Goal: Complete application form

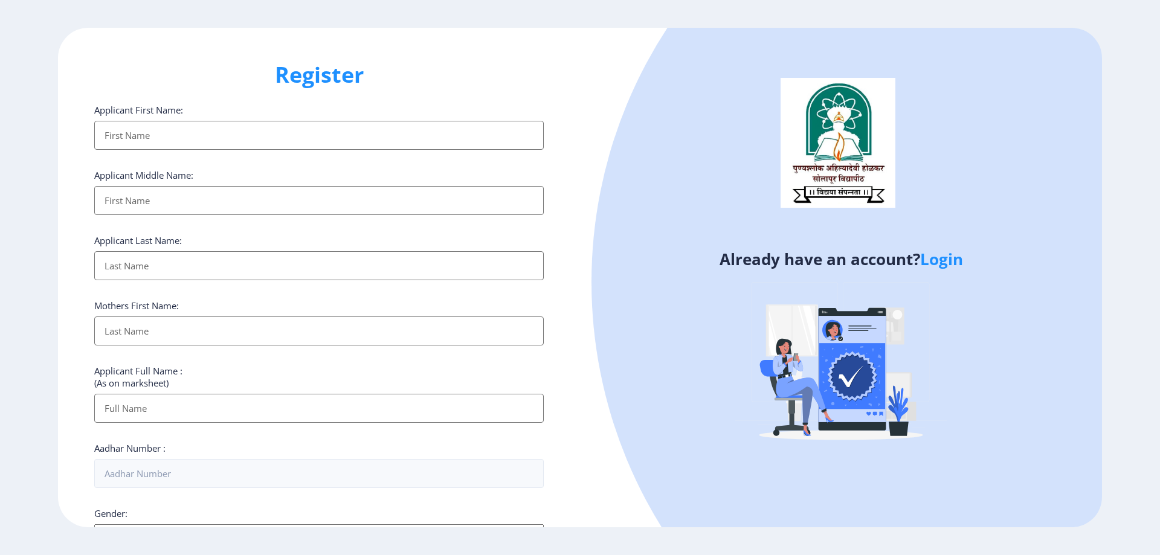
select select
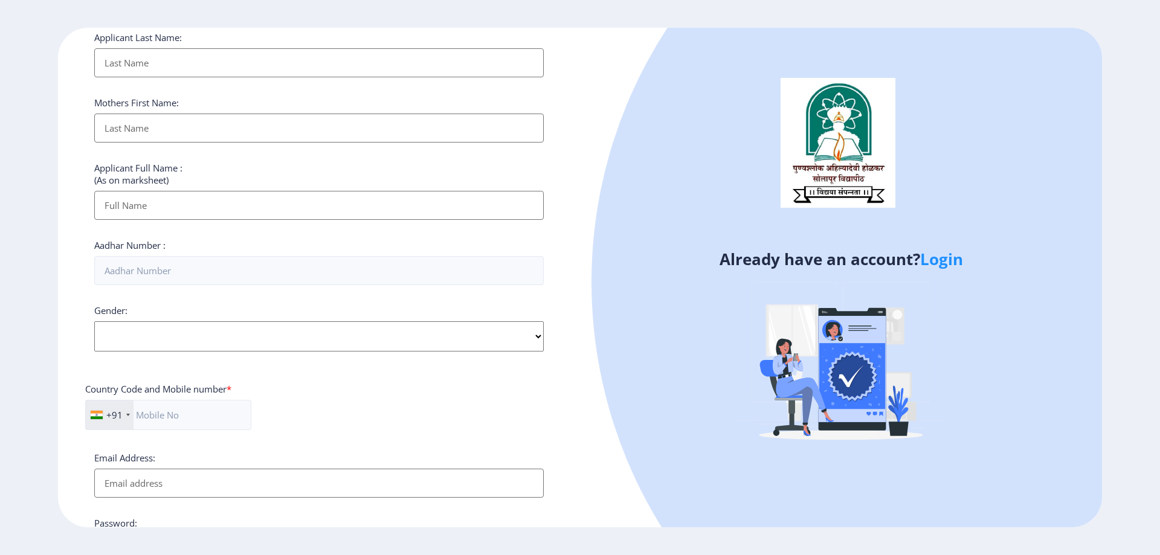
scroll to position [341, 0]
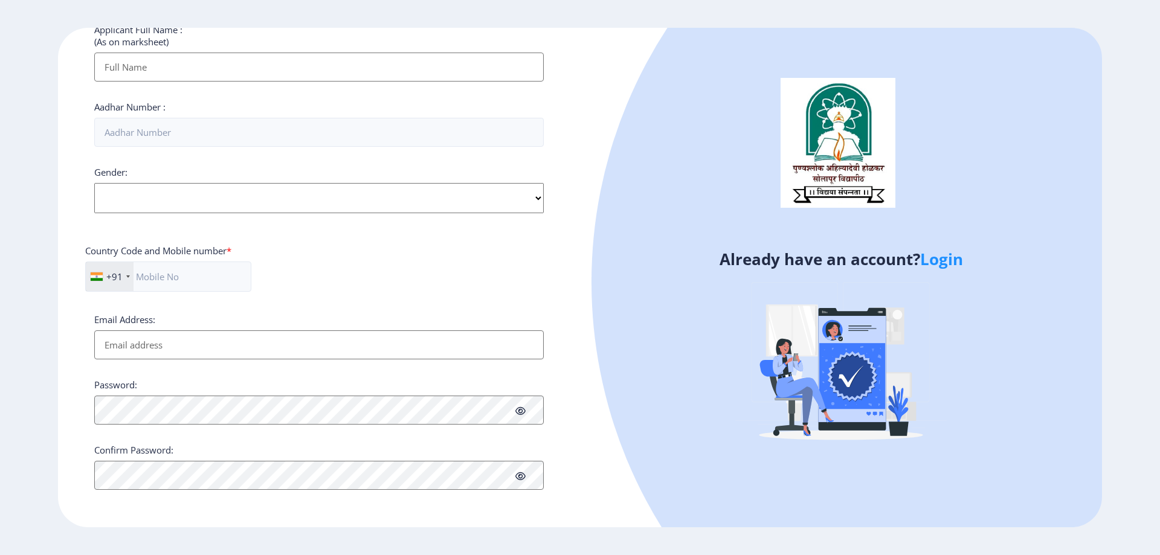
click at [512, 502] on div "Register Applicant First Name: Applicant Middle Name: Applicant Last Name: Moth…" at bounding box center [319, 278] width 522 height 500
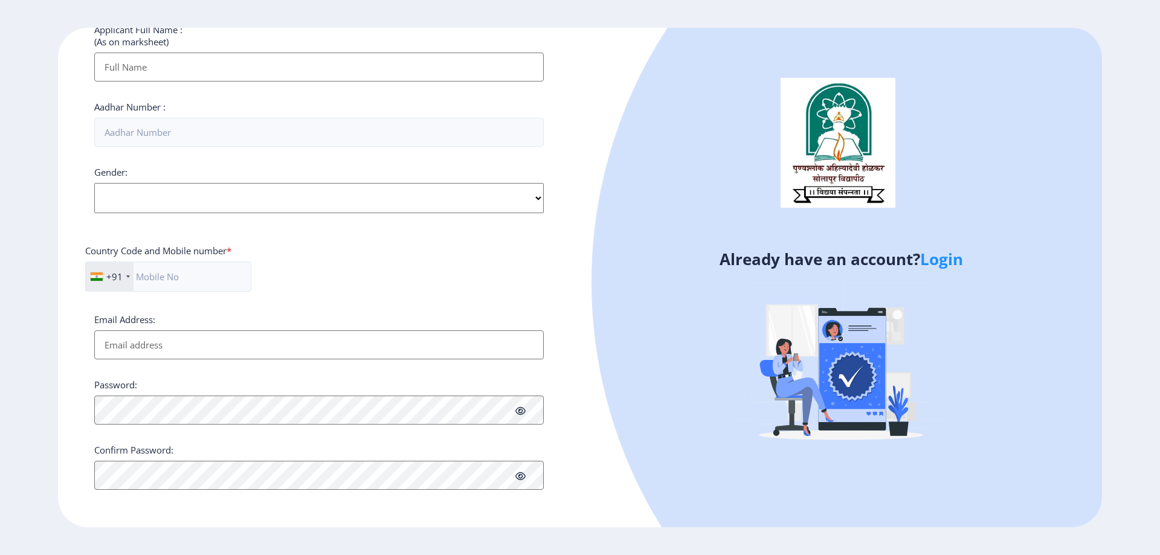
click at [576, 432] on div "Register Applicant First Name: Applicant Middle Name: Applicant Last Name: Moth…" at bounding box center [319, 278] width 522 height 500
click at [946, 259] on link "Login" at bounding box center [942, 259] width 43 height 22
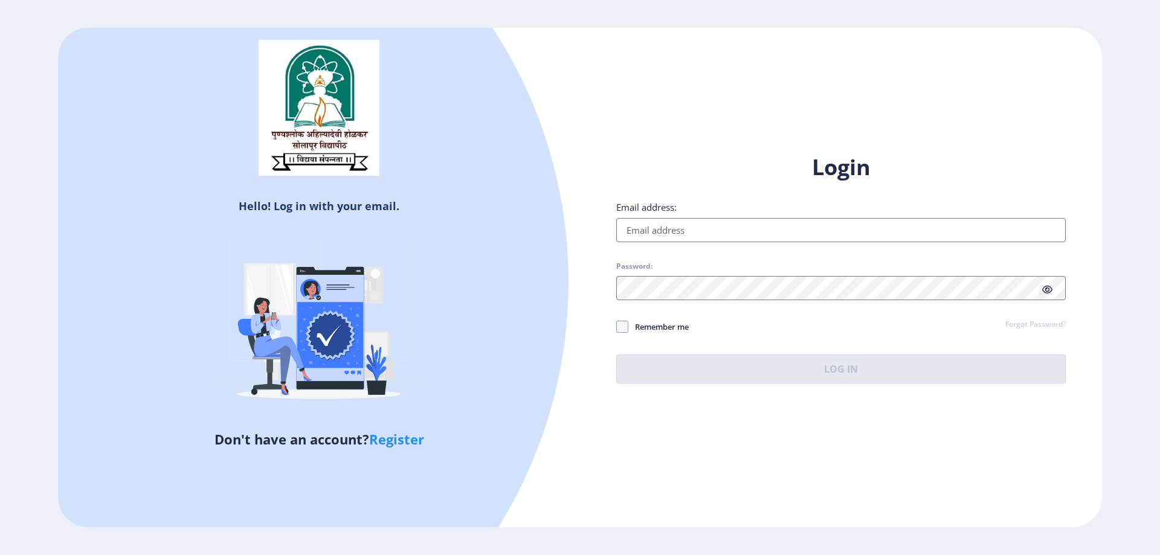
click at [844, 236] on input "Email address:" at bounding box center [841, 230] width 450 height 24
type input "[EMAIL_ADDRESS][DOMAIN_NAME]"
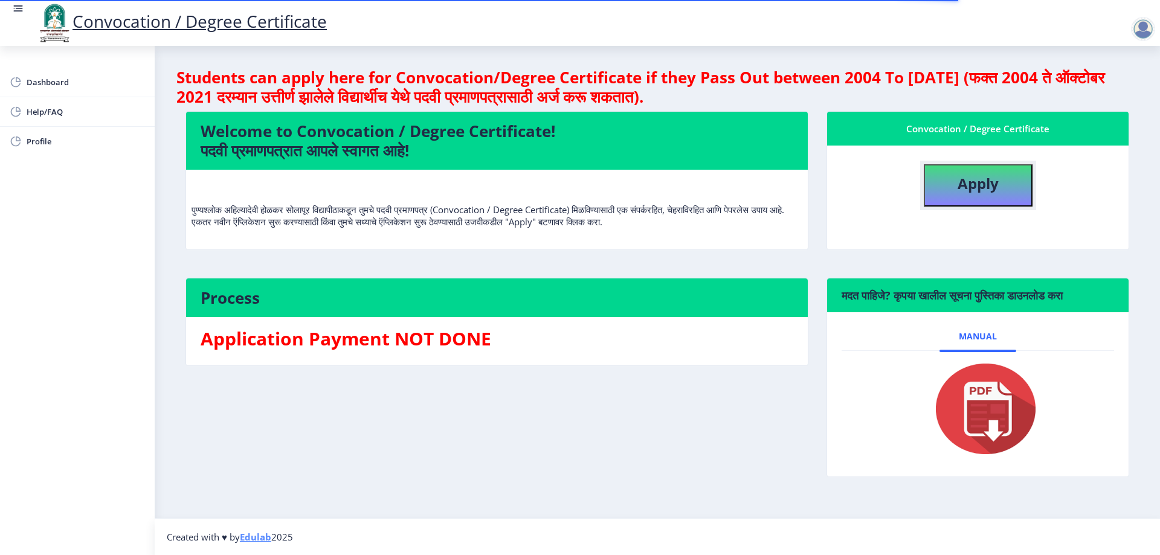
click at [962, 183] on b "Apply" at bounding box center [978, 183] width 41 height 20
select select
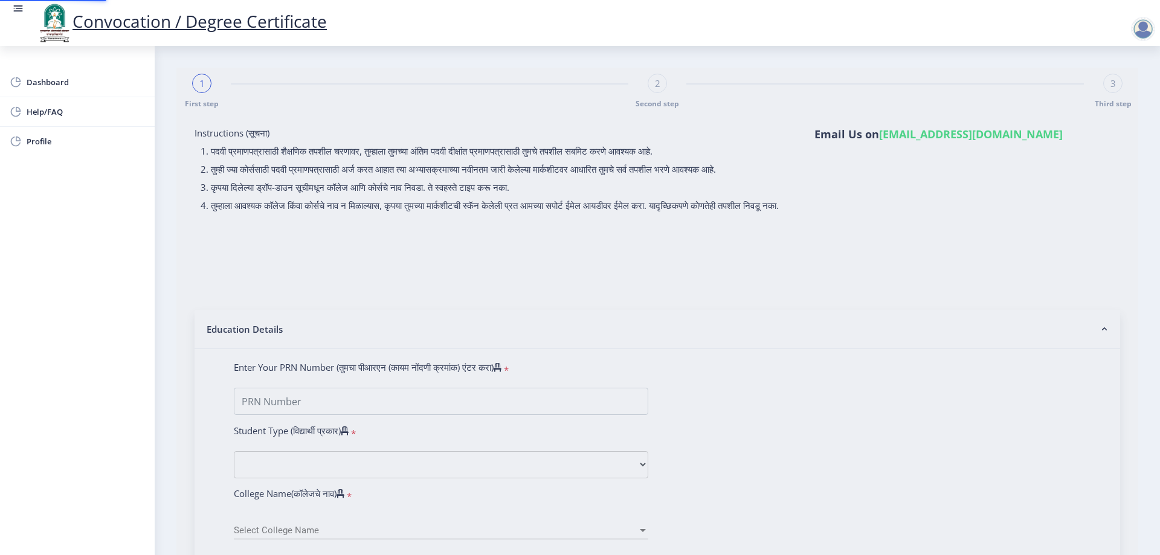
type input "[PERSON_NAME] [PERSON_NAME]"
type input "[PERSON_NAME]"
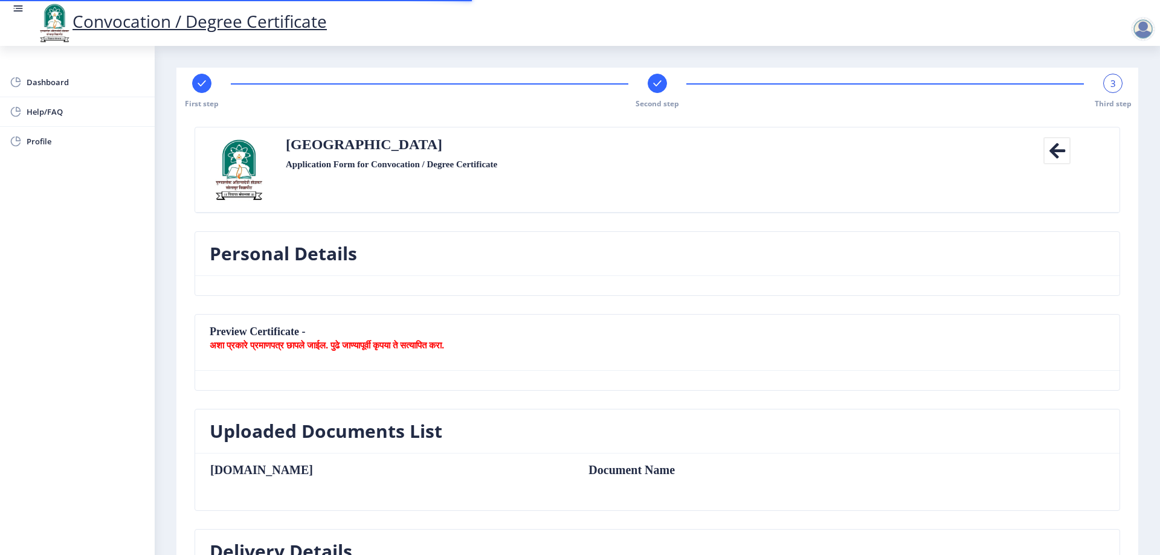
type textarea "S/O [PERSON_NAME], Tal-Mohol"
type input "413213"
type input "Yawali B.O"
type input "SOLAPUR"
type input "[GEOGRAPHIC_DATA]"
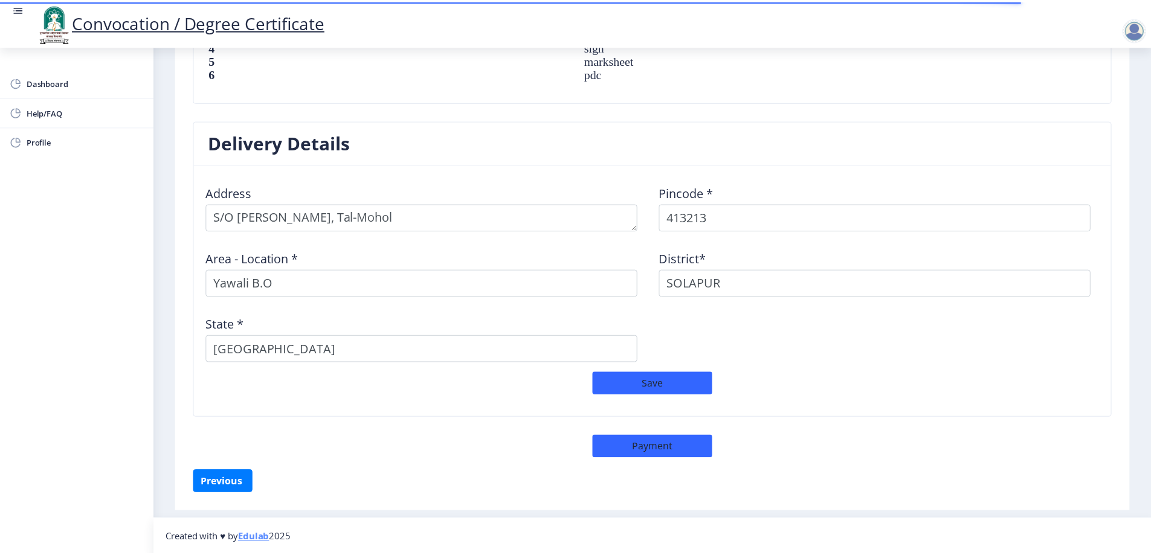
scroll to position [918, 0]
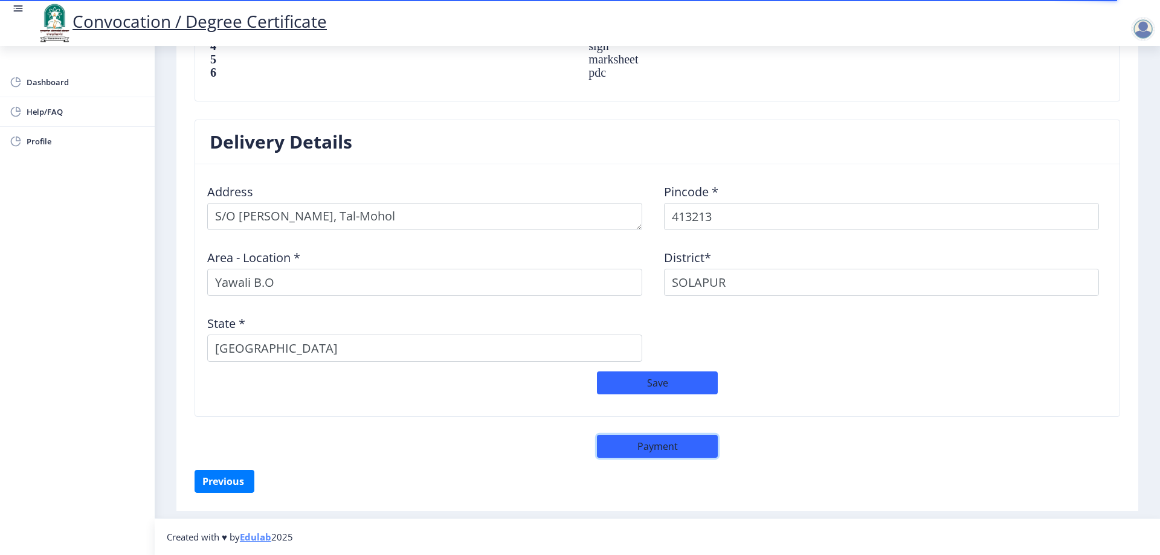
click at [665, 439] on button "Payment" at bounding box center [657, 446] width 121 height 23
select select "sealed"
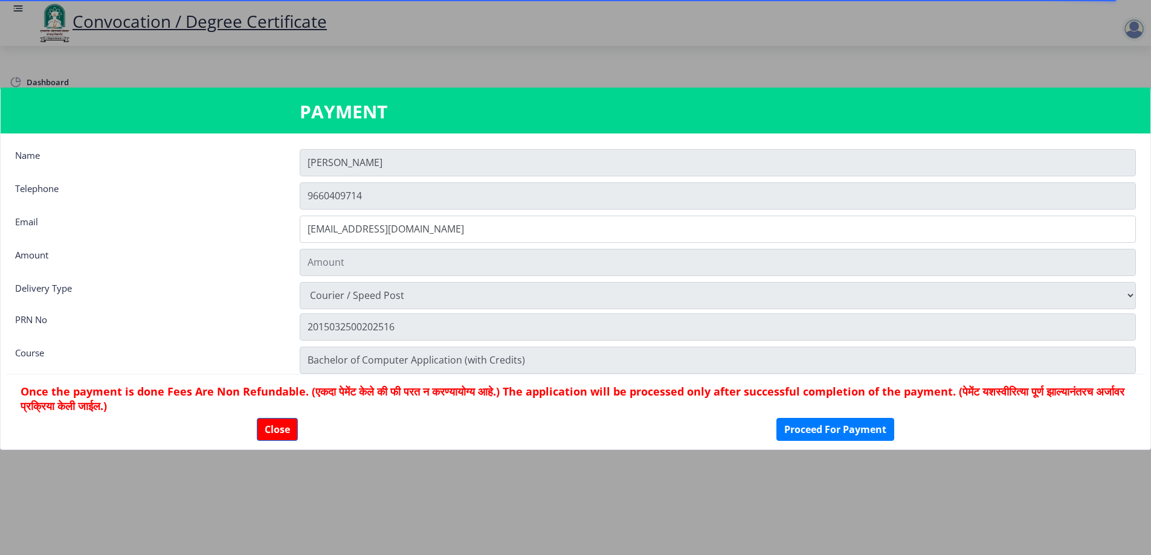
type input "2885"
click at [283, 425] on button "Close" at bounding box center [277, 429] width 41 height 23
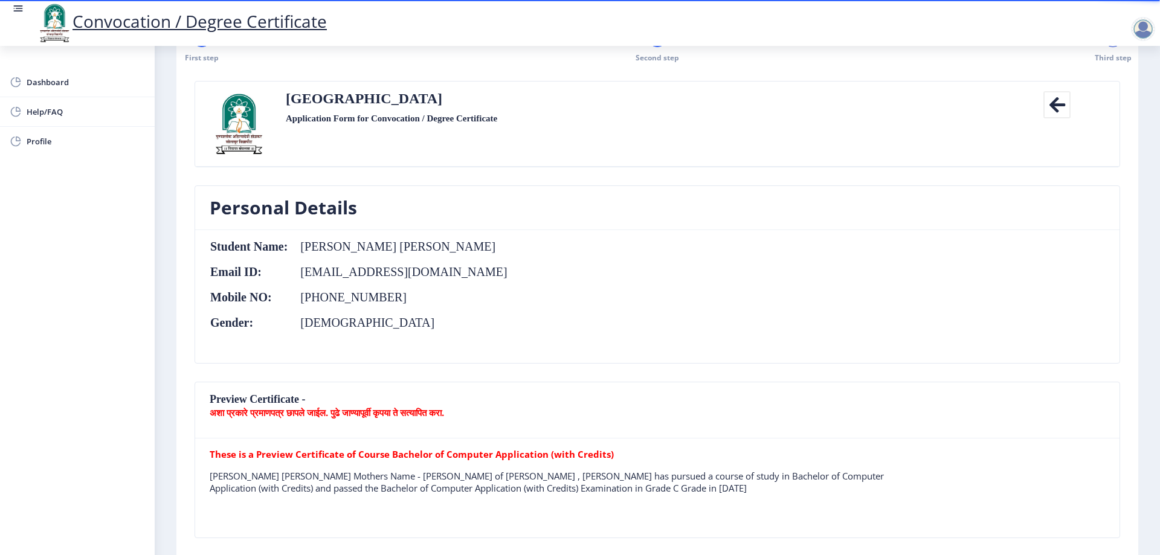
scroll to position [0, 0]
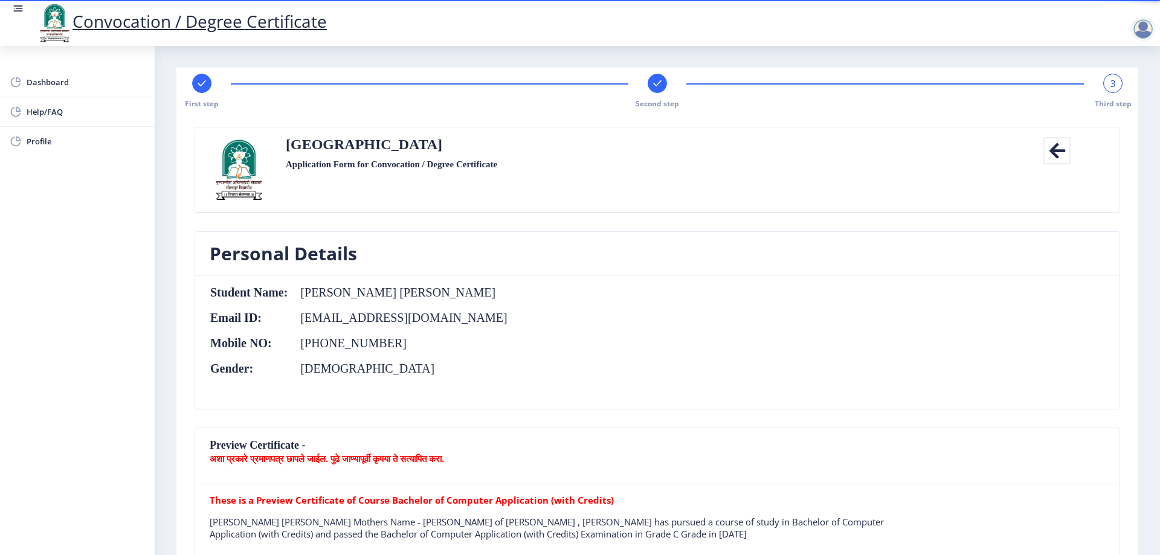
click at [1148, 30] on div at bounding box center [1143, 29] width 24 height 24
click at [1121, 95] on span "Log out" at bounding box center [1111, 94] width 77 height 15
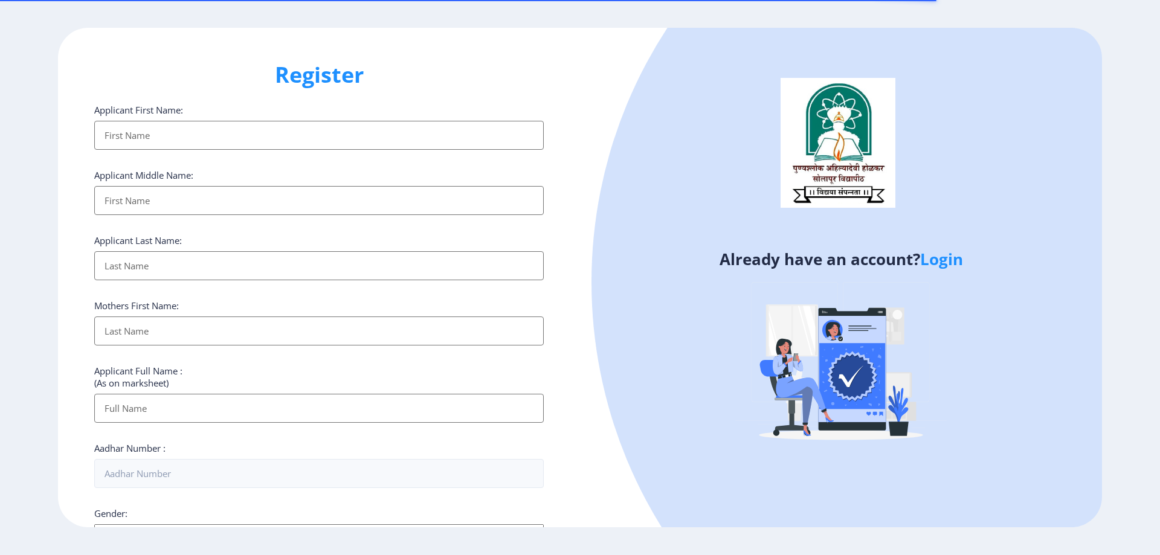
select select
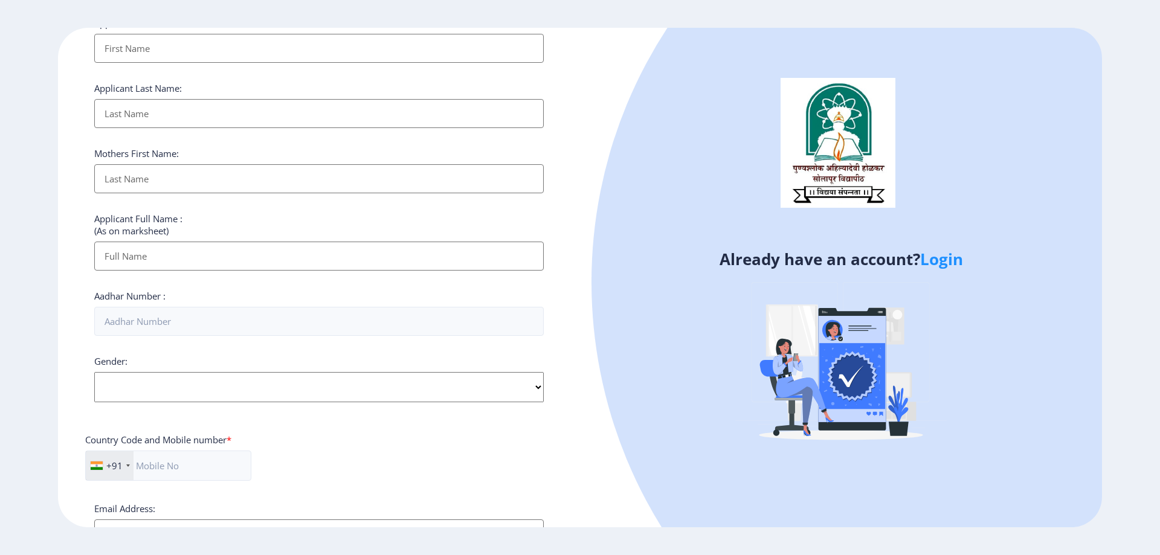
scroll to position [341, 0]
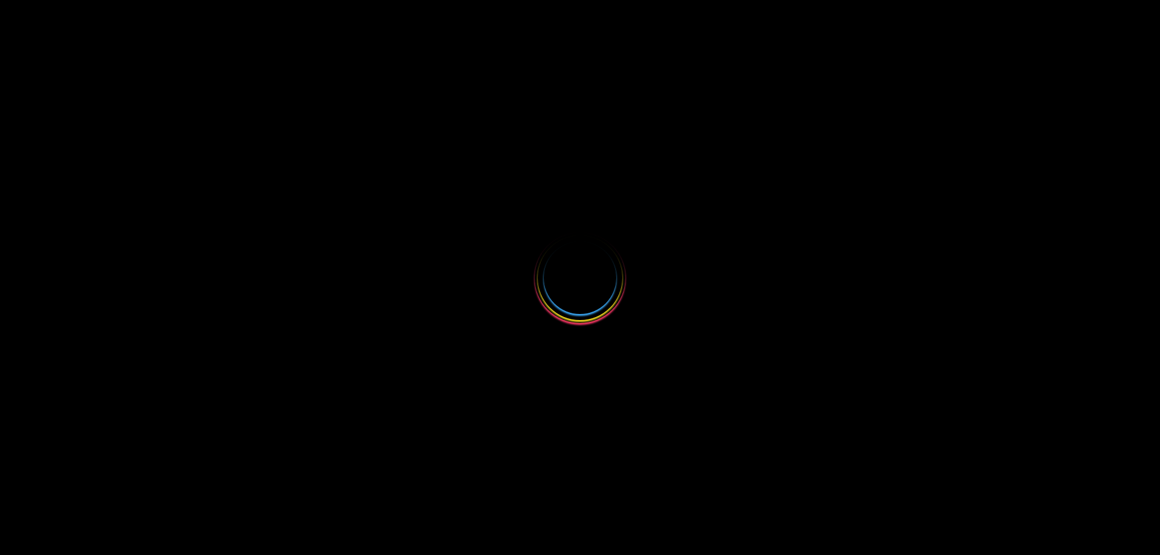
select select
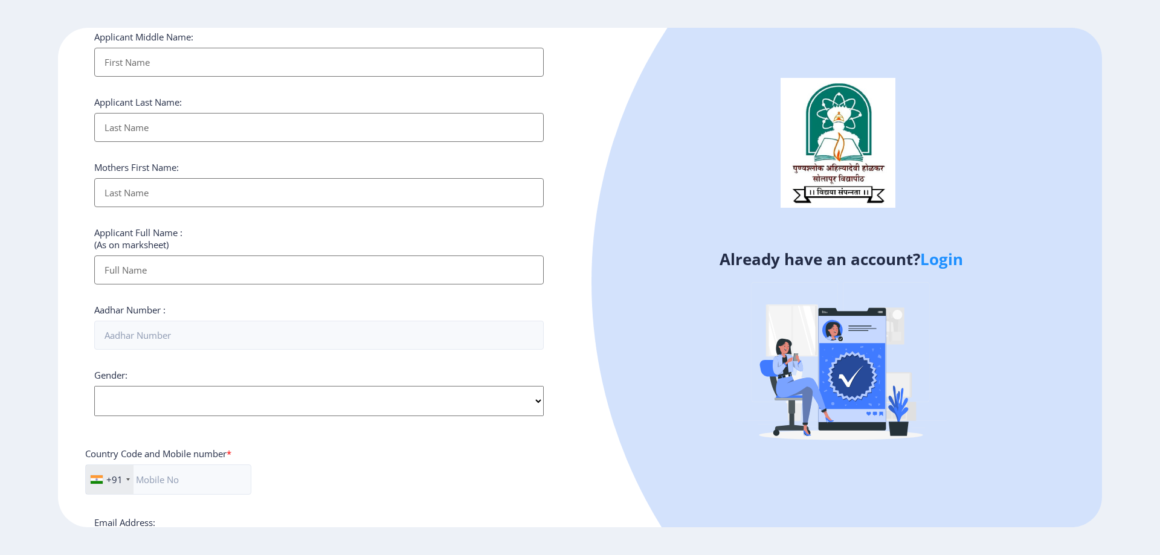
scroll to position [341, 0]
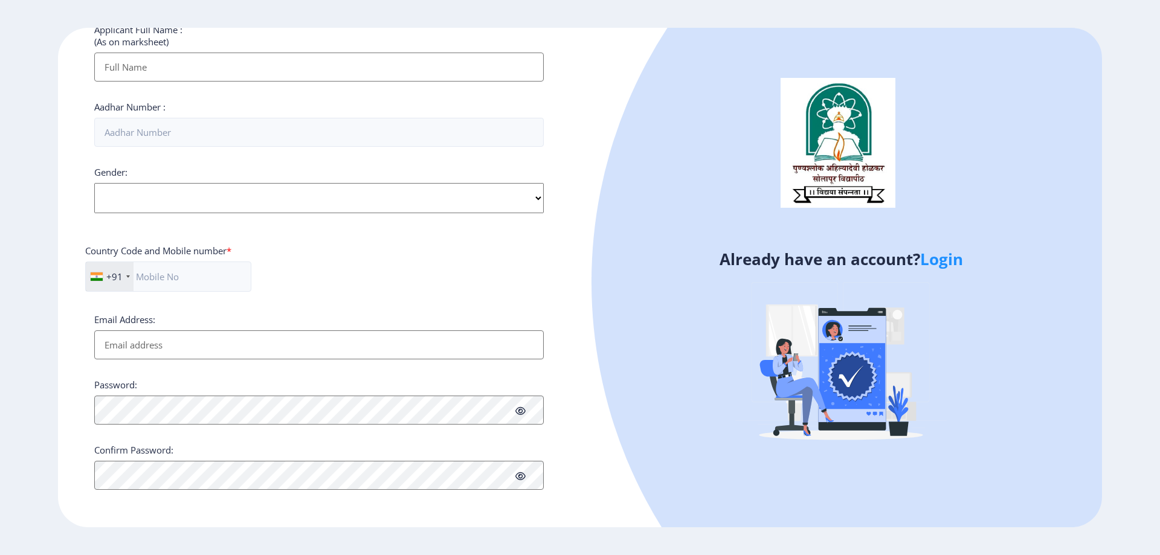
click at [948, 260] on link "Login" at bounding box center [942, 259] width 43 height 22
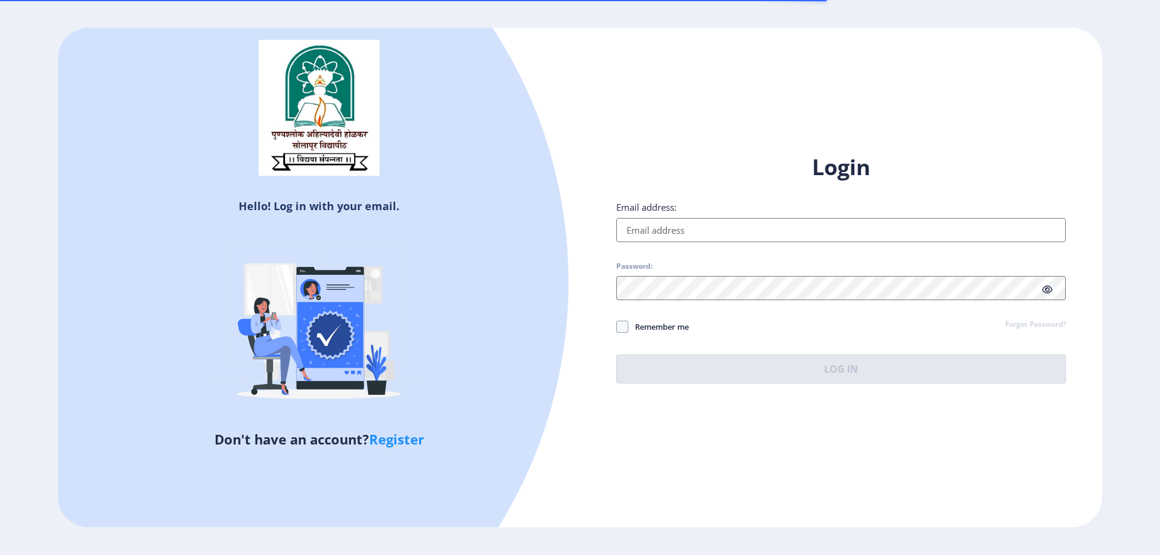
click at [826, 224] on input "Email address:" at bounding box center [841, 230] width 450 height 24
type input "[EMAIL_ADDRESS][DOMAIN_NAME]"
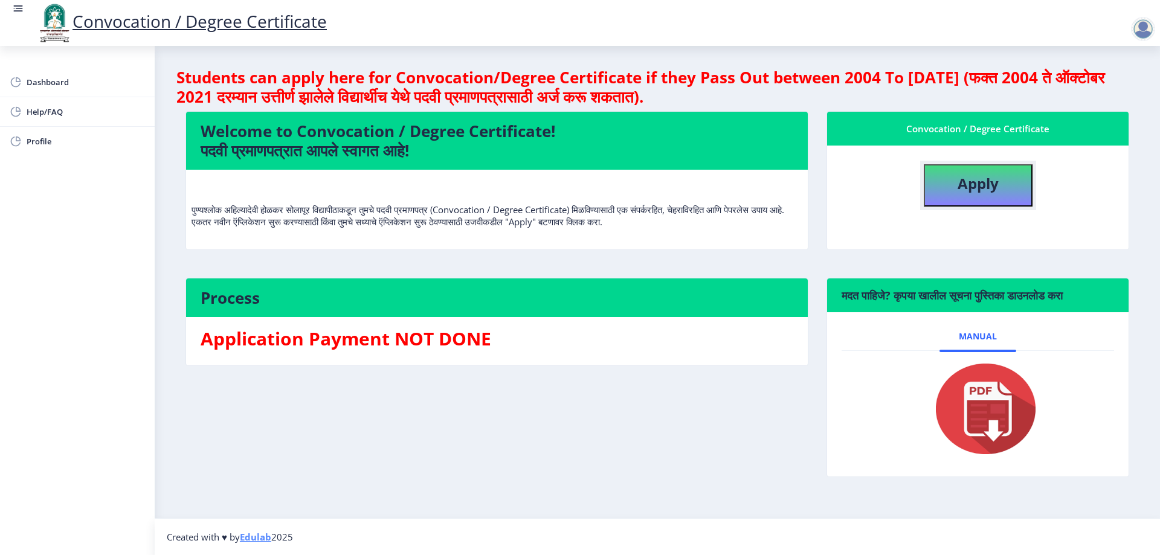
click at [1024, 190] on button "Apply" at bounding box center [978, 185] width 109 height 42
select select
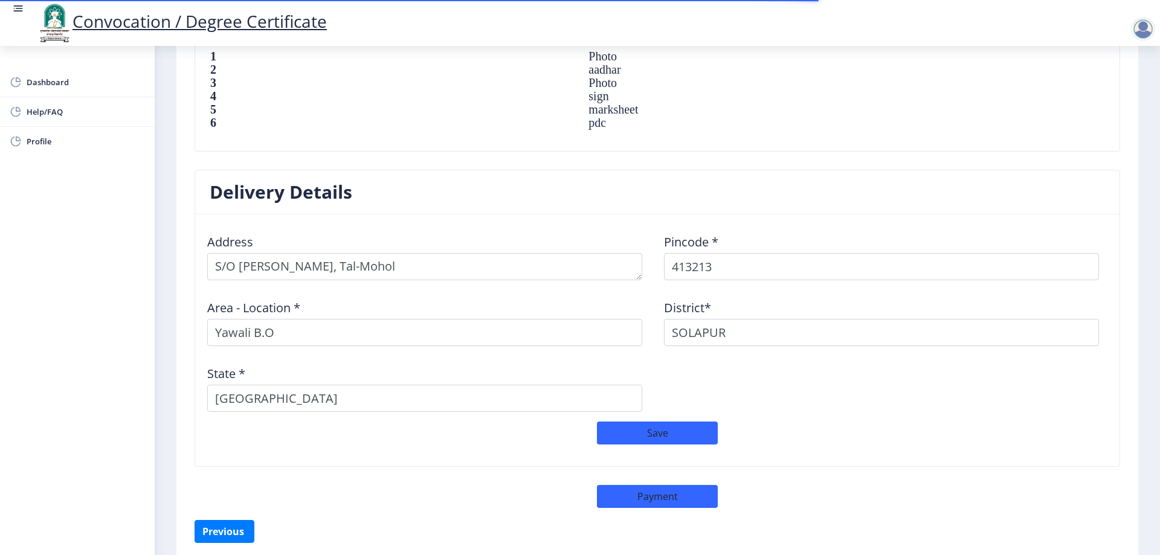
scroll to position [918, 0]
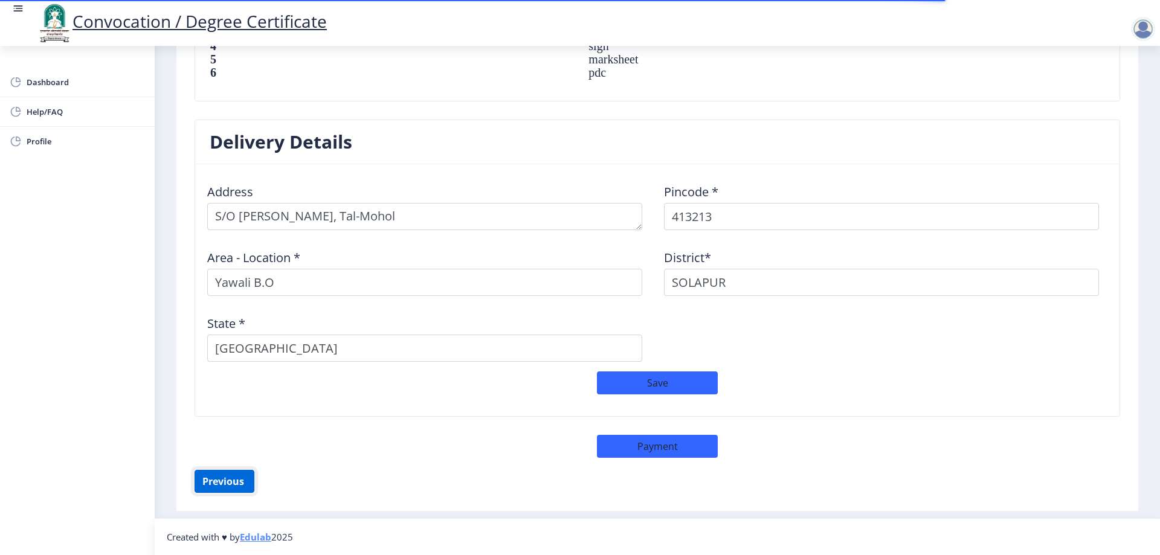
click at [205, 487] on button "Previous ‍" at bounding box center [225, 481] width 60 height 23
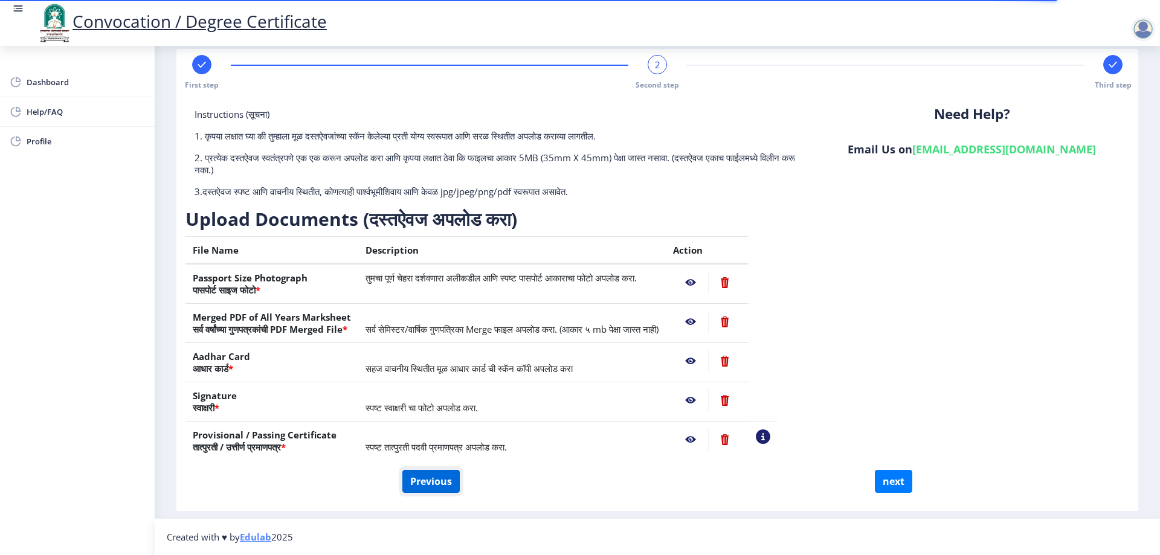
click at [447, 477] on button "Previous" at bounding box center [431, 481] width 57 height 23
select select "Regular"
select select "2021"
select select "October"
select select "Grade C"
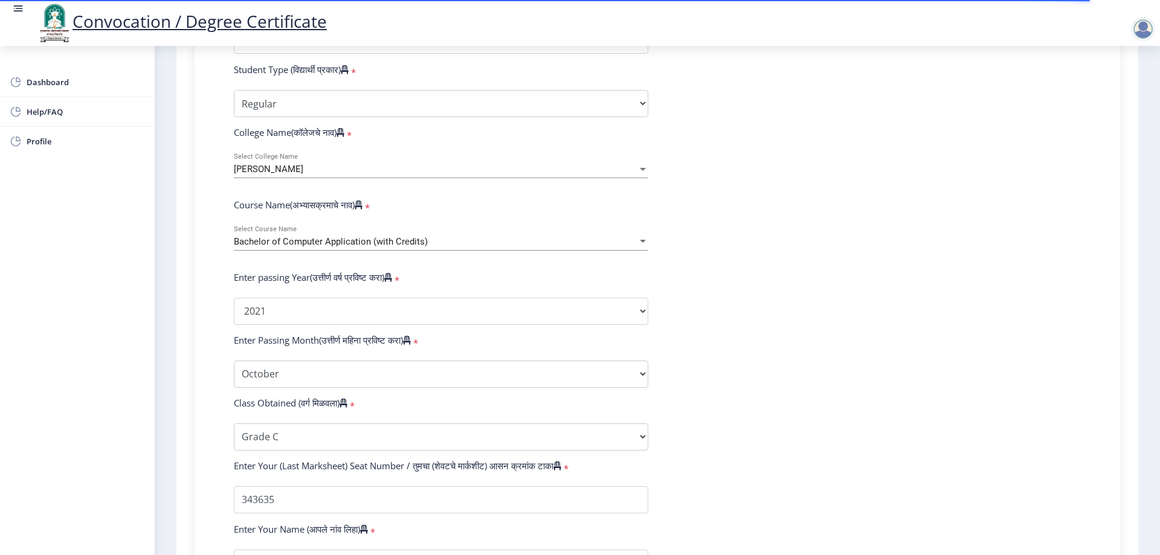
scroll to position [381, 0]
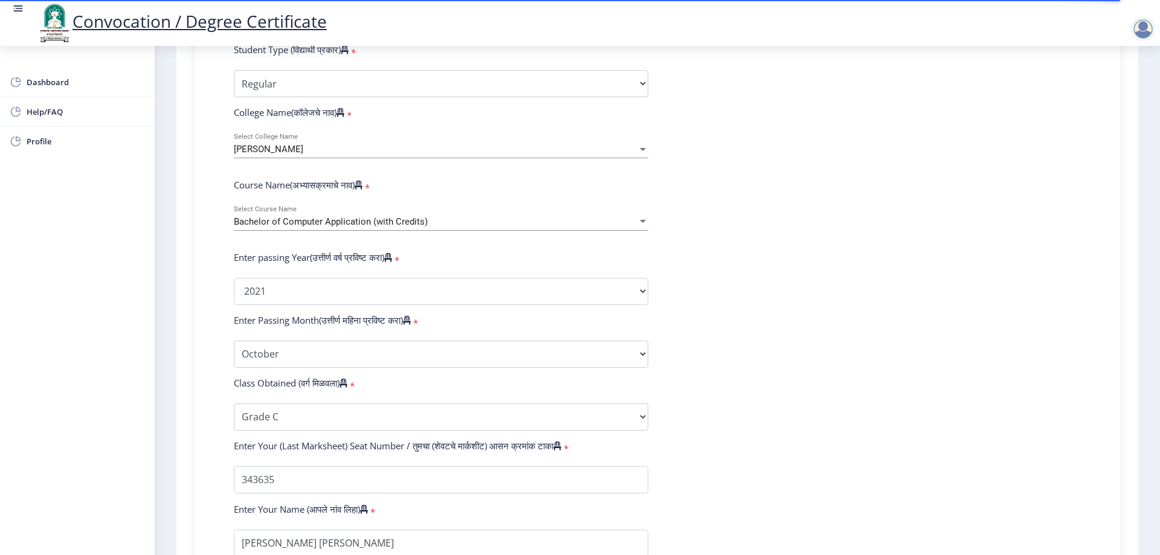
click at [594, 227] on div "Bachelor of Computer Application (with Credits)" at bounding box center [436, 222] width 404 height 10
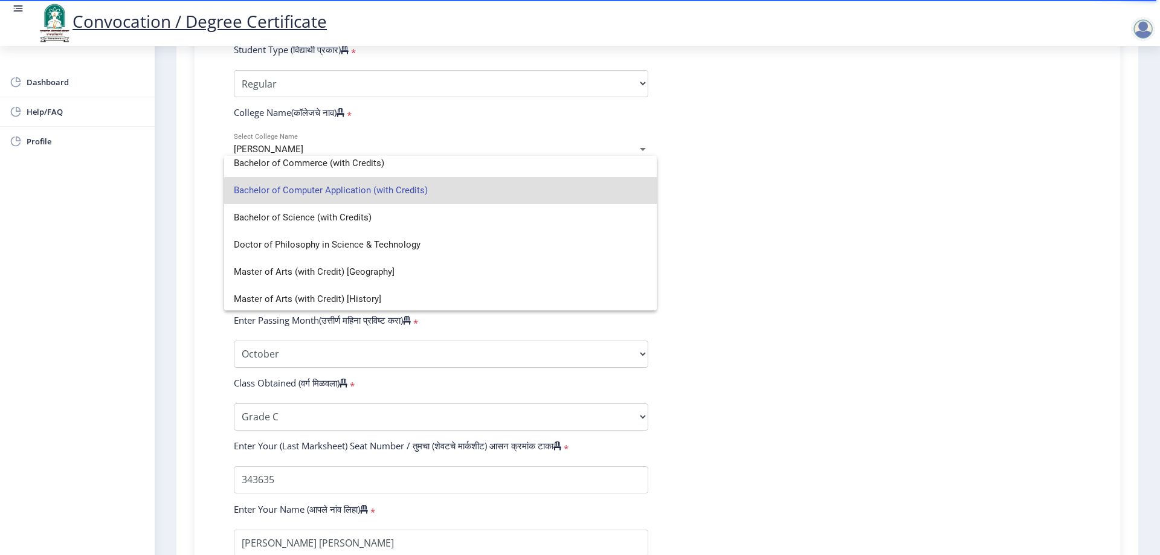
scroll to position [0, 0]
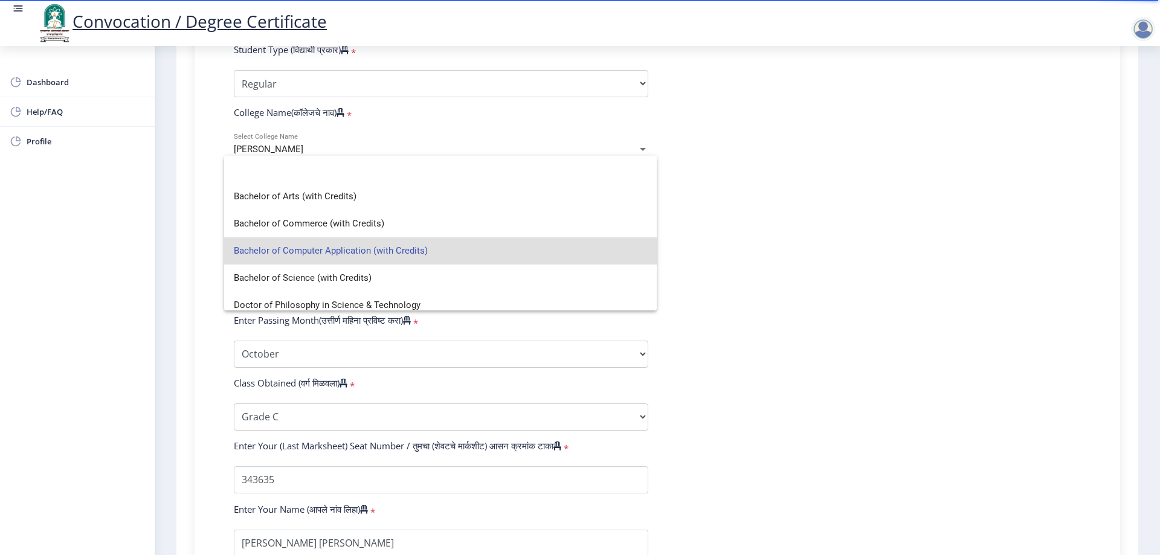
click at [589, 244] on span "Bachelor of Computer Application (with Credits)" at bounding box center [440, 251] width 413 height 27
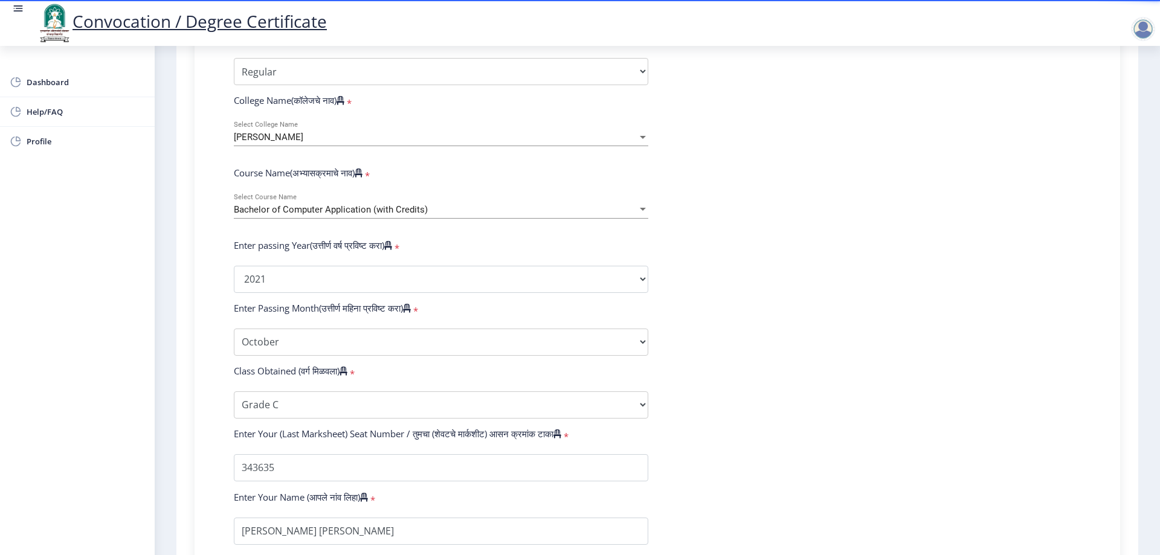
scroll to position [442, 0]
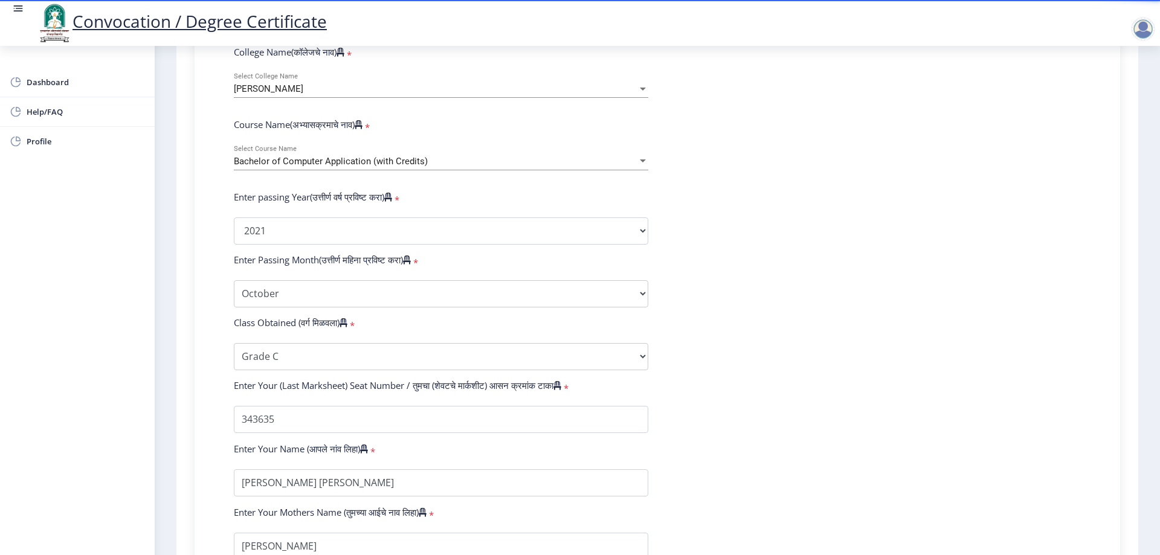
click at [552, 170] on div "Bachelor of Computer Application (with Credits) Select Course Name" at bounding box center [441, 157] width 415 height 25
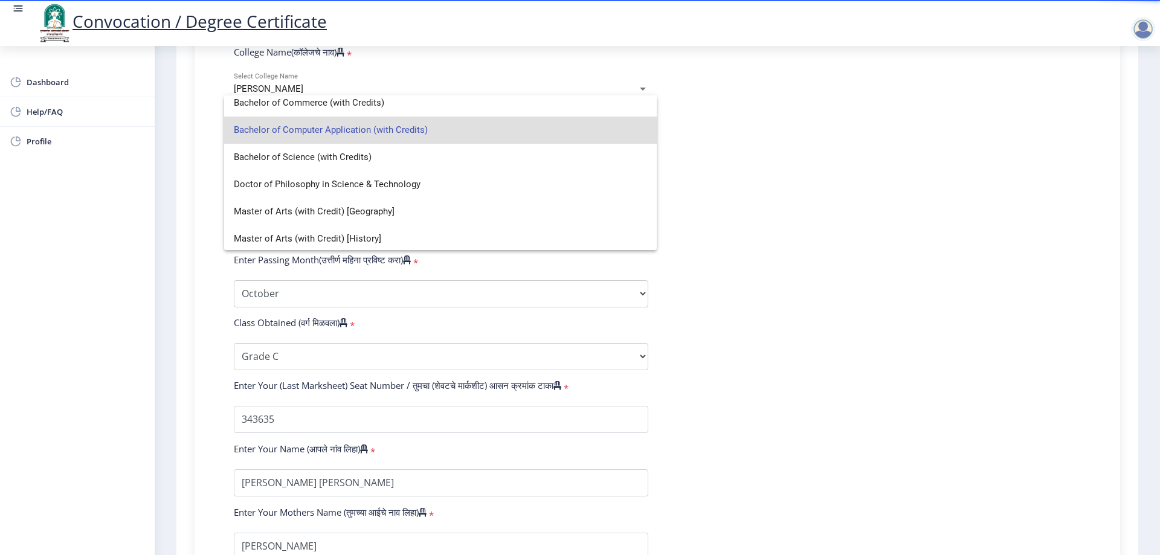
scroll to position [117, 0]
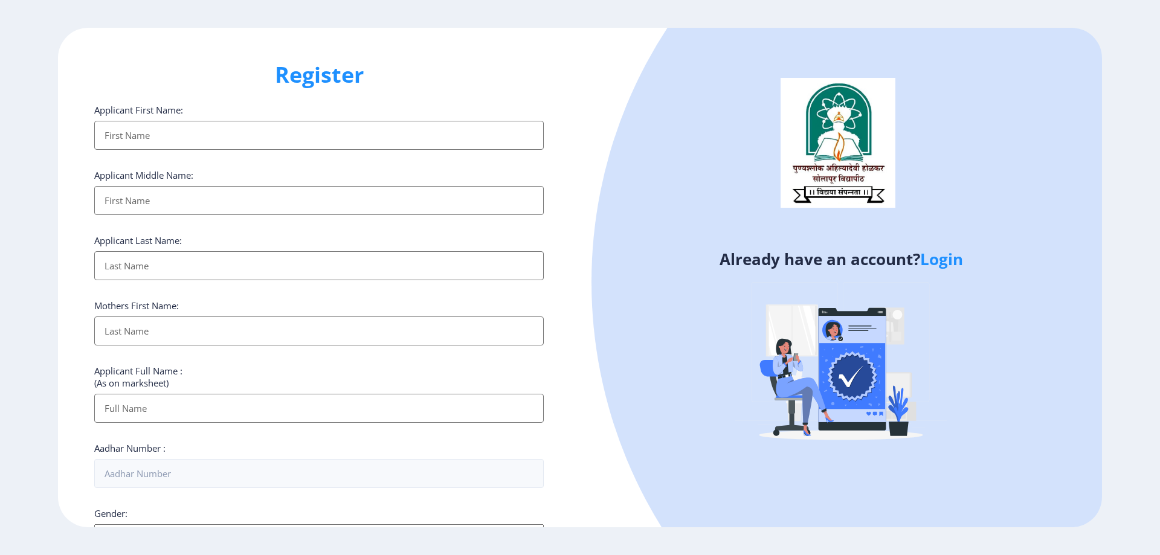
select select
